Goal: Task Accomplishment & Management: Complete application form

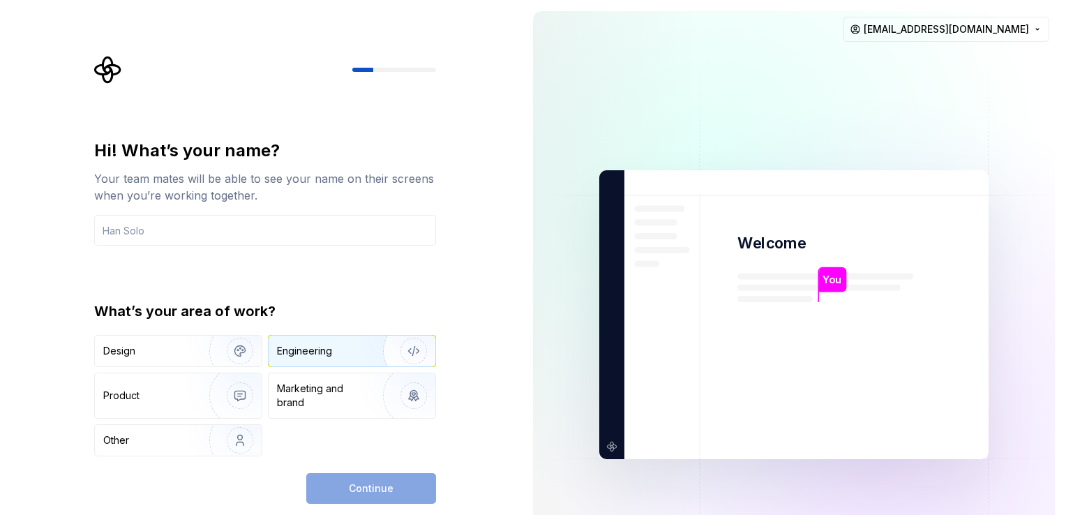
click at [290, 347] on div "Engineering" at bounding box center [304, 351] width 55 height 14
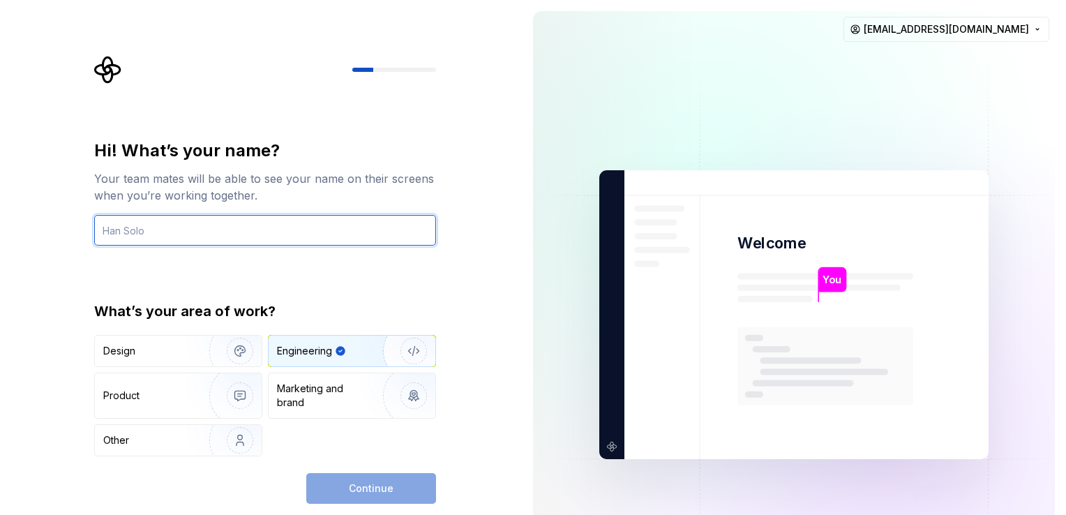
click at [248, 238] on input "text" at bounding box center [265, 230] width 342 height 31
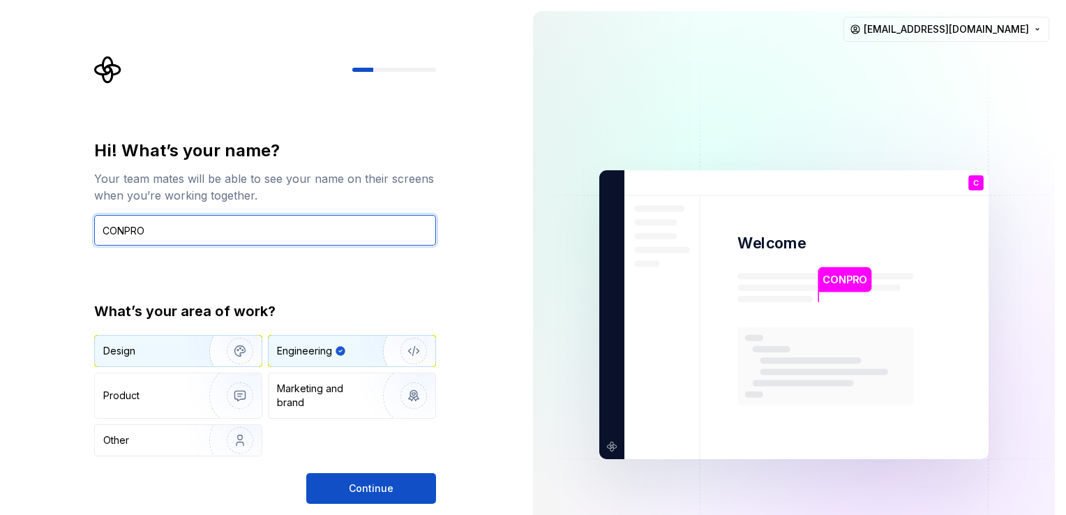
type input "CONPRO"
click at [195, 354] on img "button" at bounding box center [230, 350] width 89 height 93
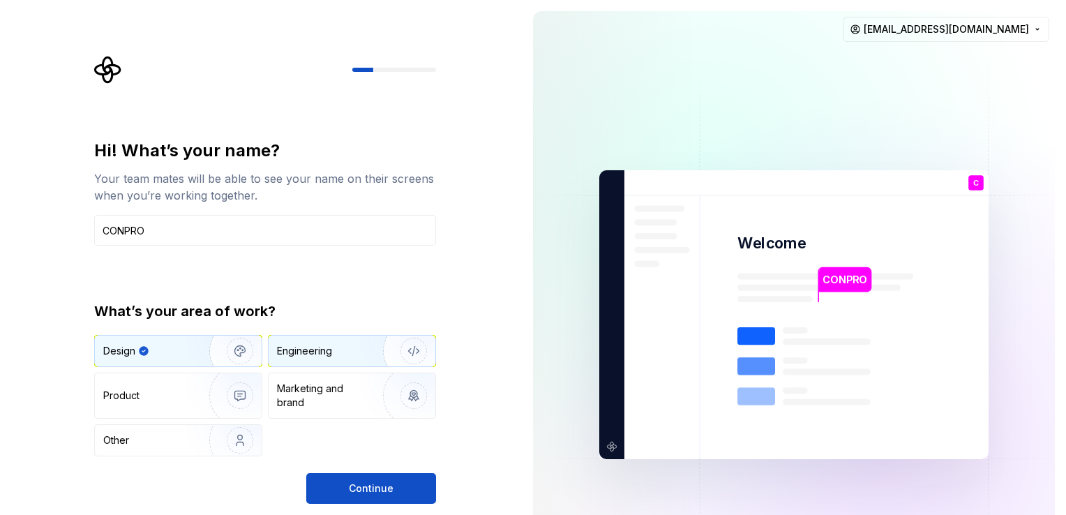
click at [333, 356] on div "Engineering" at bounding box center [332, 351] width 111 height 14
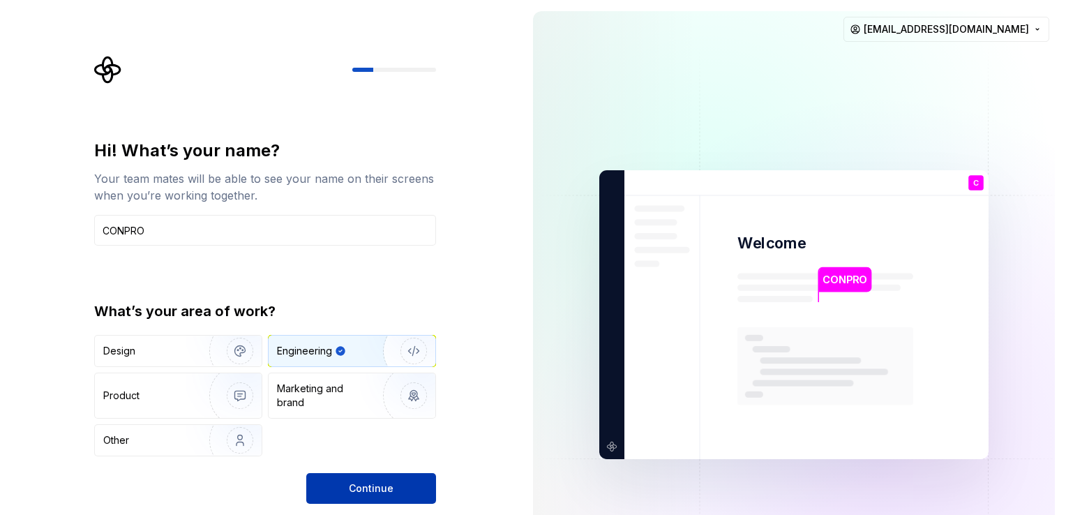
click at [369, 485] on span "Continue" at bounding box center [371, 488] width 45 height 14
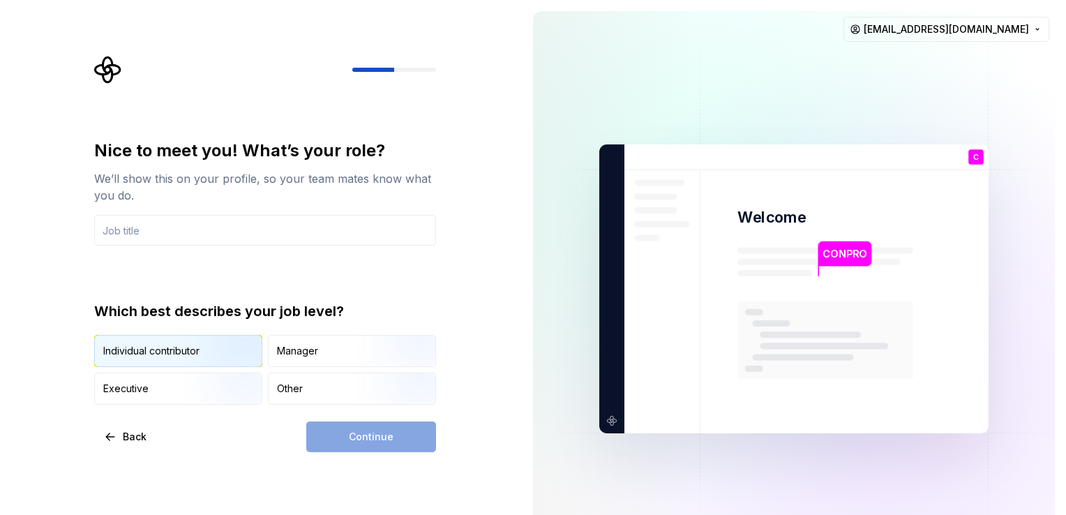
click at [187, 358] on img "button" at bounding box center [227, 367] width 89 height 93
click at [219, 235] on input "text" at bounding box center [265, 230] width 342 height 31
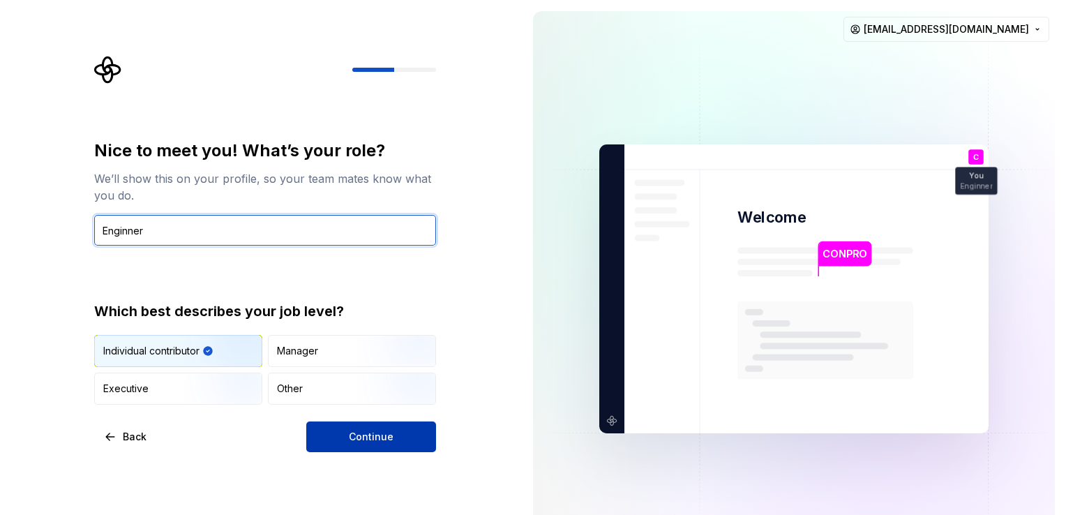
type input "Enginner"
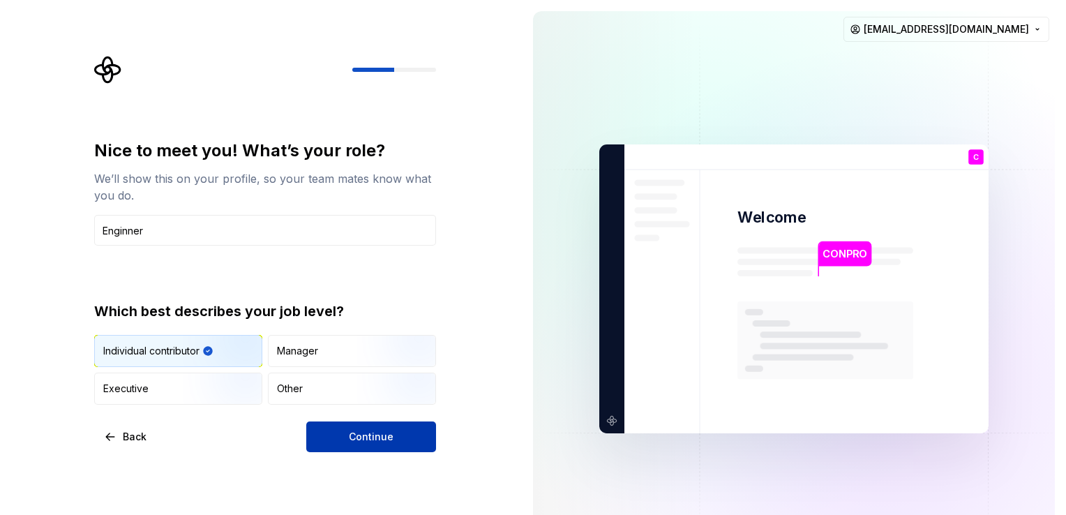
click at [330, 445] on button "Continue" at bounding box center [371, 436] width 130 height 31
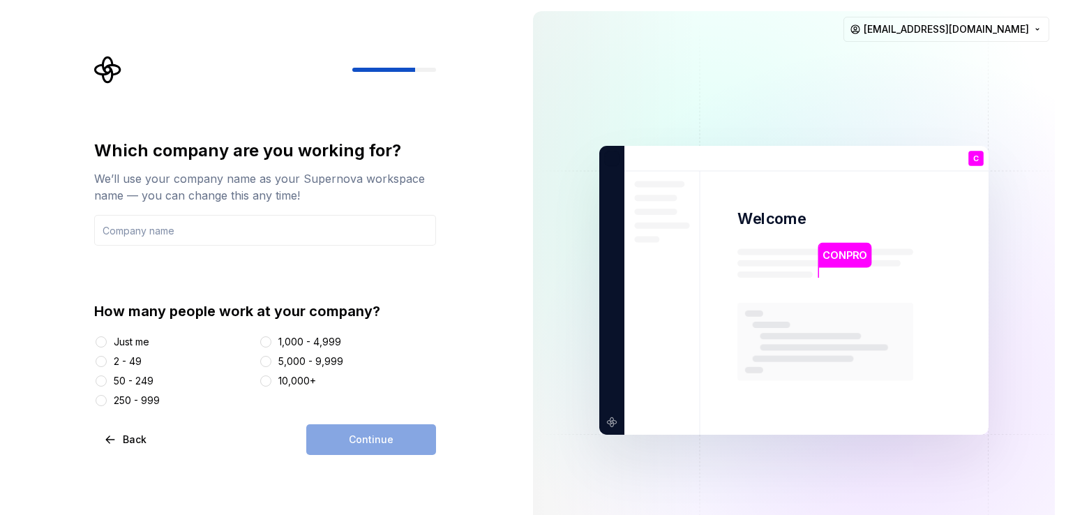
click at [130, 343] on div "Just me" at bounding box center [132, 342] width 36 height 14
click at [107, 343] on button "Just me" at bounding box center [101, 341] width 11 height 11
click at [374, 450] on div "Continue" at bounding box center [371, 439] width 130 height 31
click at [179, 238] on input "text" at bounding box center [265, 230] width 342 height 31
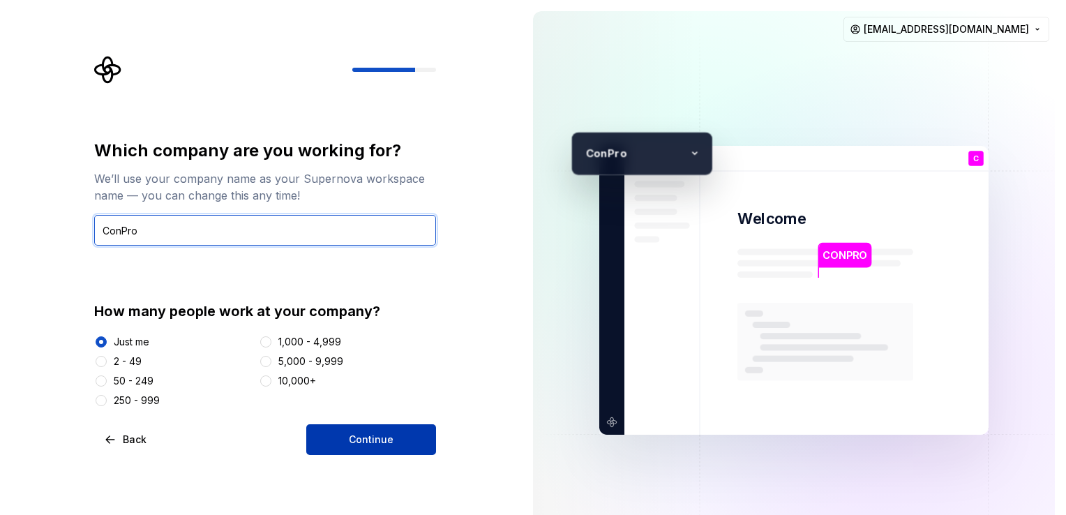
type input "ConPro"
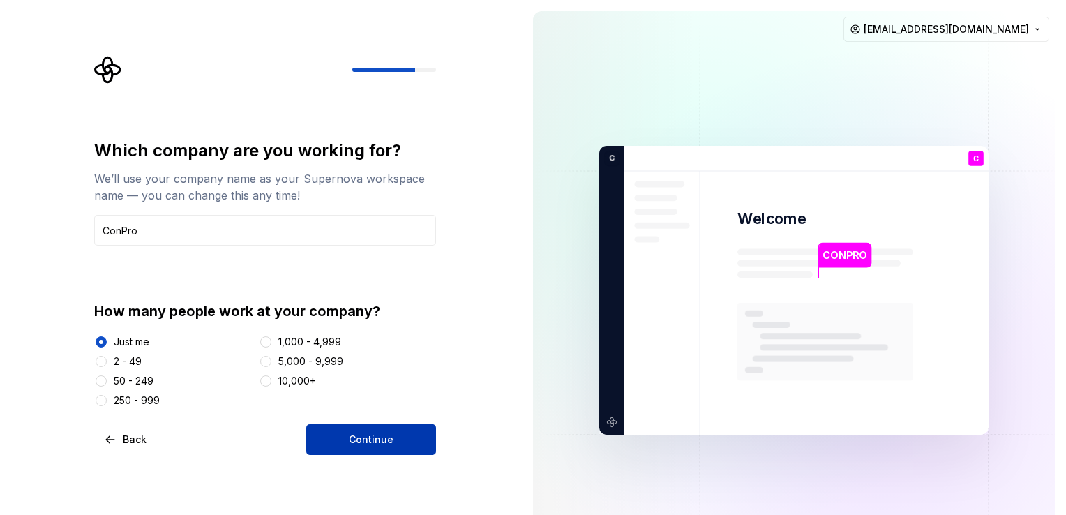
click at [371, 445] on span "Continue" at bounding box center [371, 439] width 45 height 14
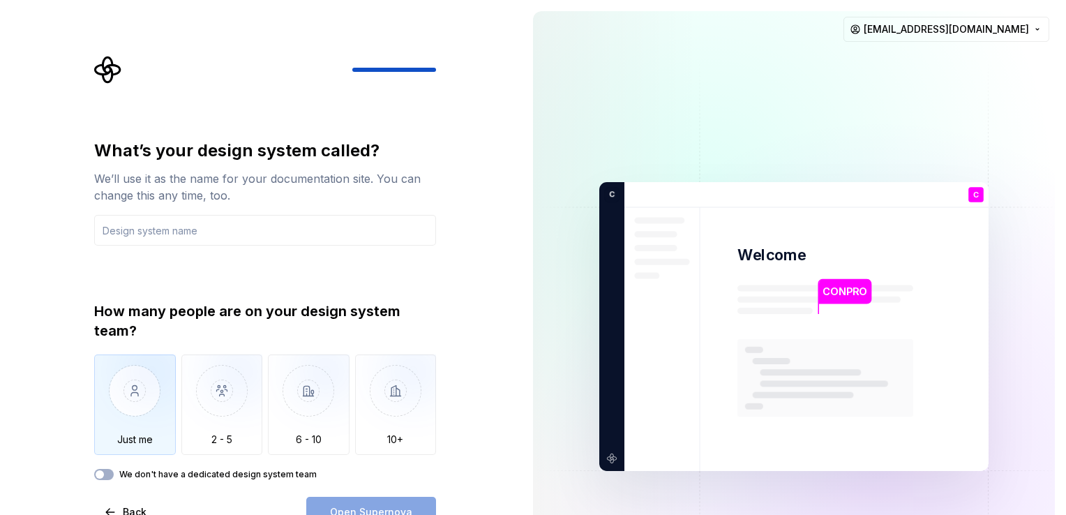
click at [144, 416] on img "button" at bounding box center [135, 400] width 82 height 93
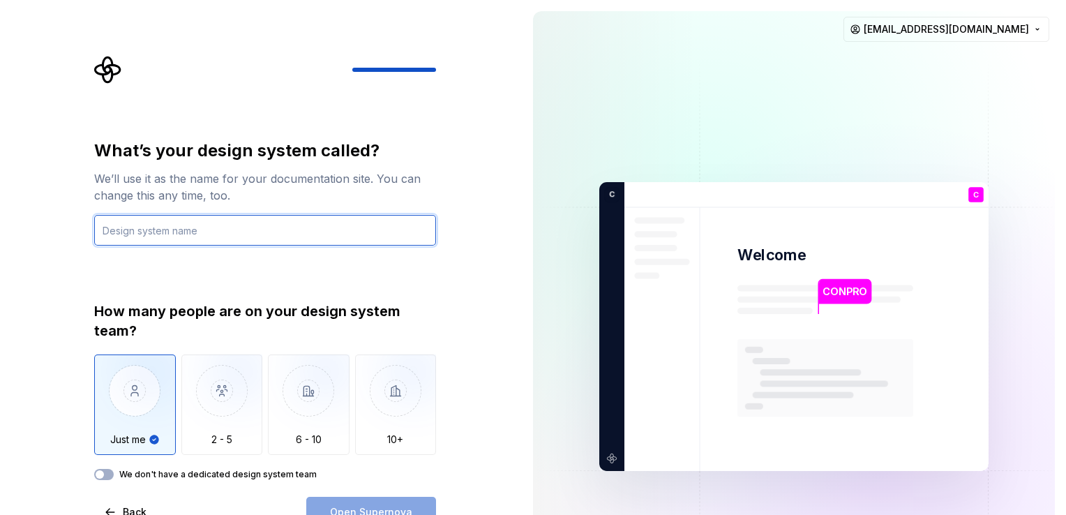
click at [242, 233] on input "text" at bounding box center [265, 230] width 342 height 31
click at [248, 234] on input "text" at bounding box center [265, 230] width 342 height 31
type input "1"
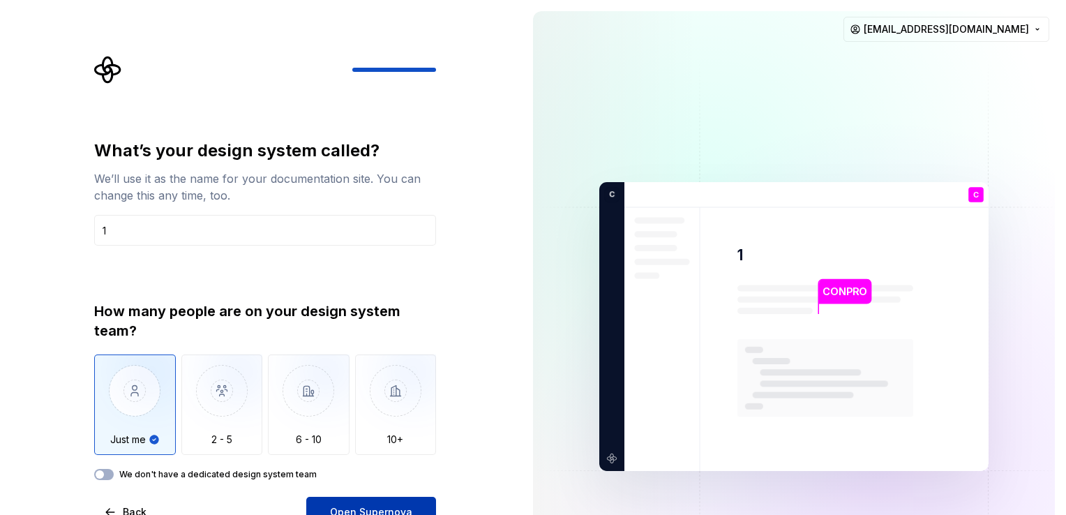
click at [349, 503] on button "Open Supernova" at bounding box center [371, 512] width 130 height 31
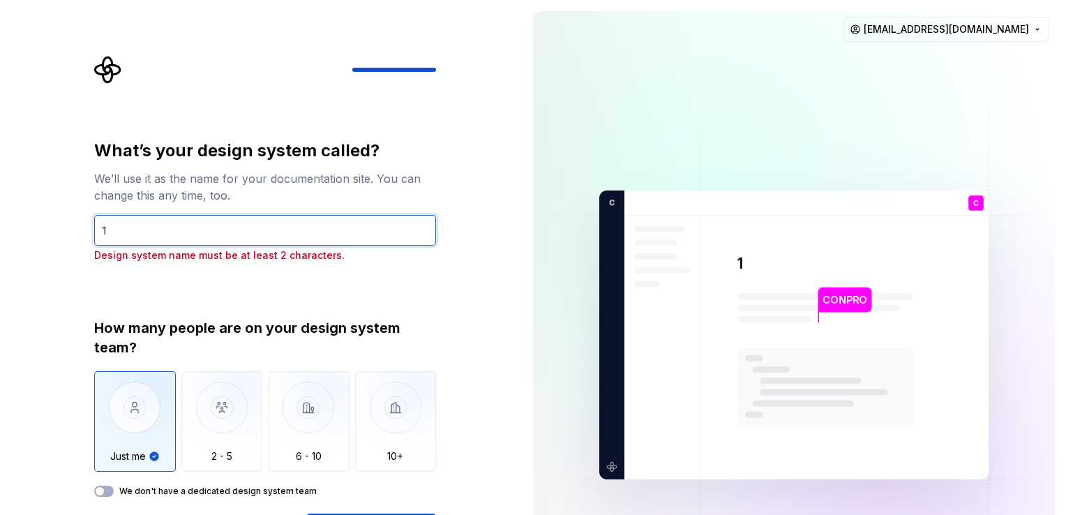
click at [133, 241] on input "1" at bounding box center [265, 230] width 342 height 31
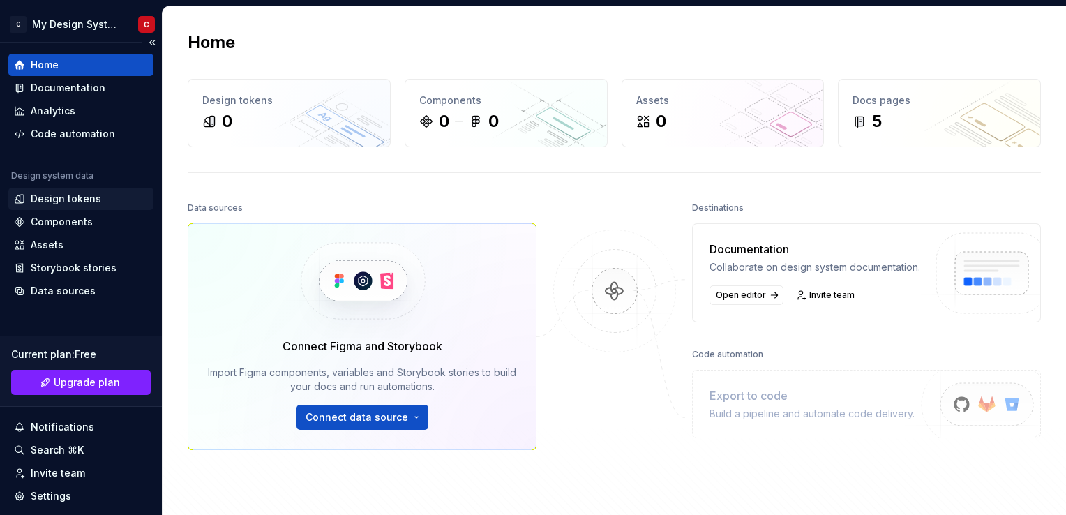
click at [57, 197] on div "Design tokens" at bounding box center [66, 199] width 70 height 14
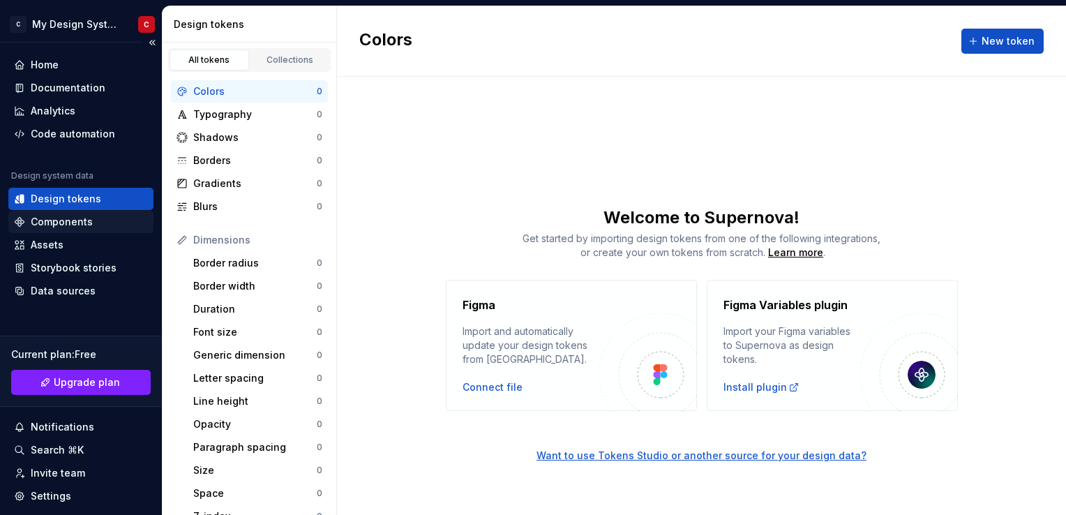
click at [83, 222] on div "Components" at bounding box center [62, 222] width 62 height 14
